Goal: Navigation & Orientation: Find specific page/section

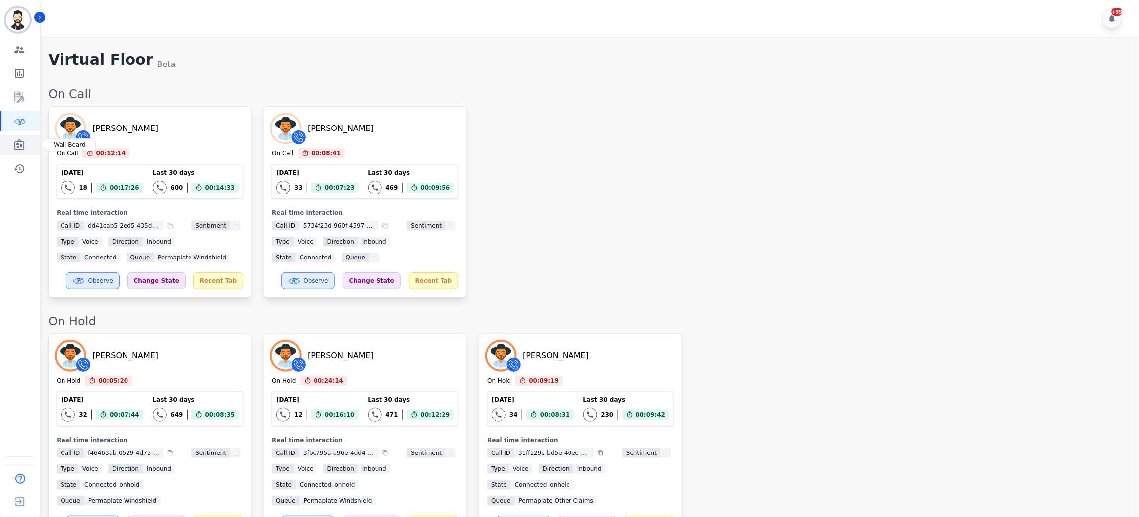
click at [21, 142] on icon "Sidebar" at bounding box center [19, 145] width 12 height 12
